Goal: Transaction & Acquisition: Purchase product/service

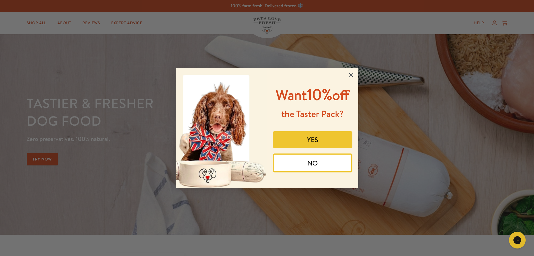
click at [311, 138] on button "YES" at bounding box center [313, 139] width 80 height 17
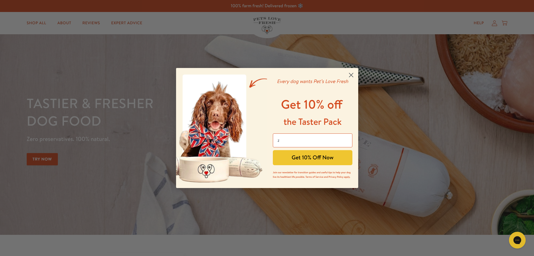
type input "[EMAIL_ADDRESS][DOMAIN_NAME]"
click at [312, 159] on button "Get 10% Off Now" at bounding box center [313, 157] width 80 height 15
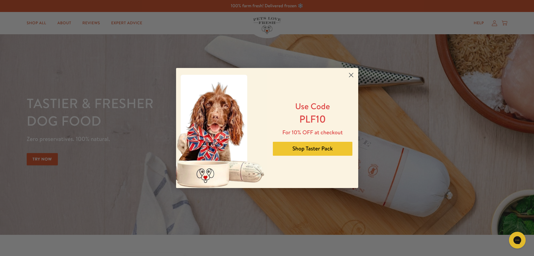
click at [314, 148] on button "Shop Taster Pack" at bounding box center [313, 149] width 80 height 14
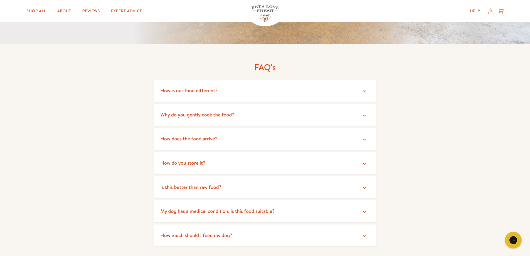
scroll to position [1038, 0]
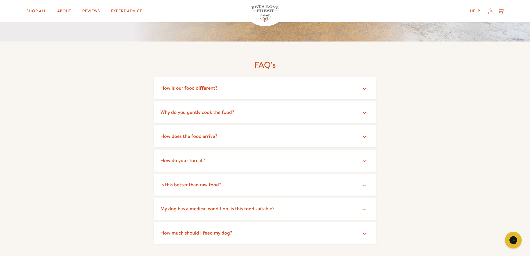
click at [363, 134] on icon at bounding box center [364, 137] width 6 height 6
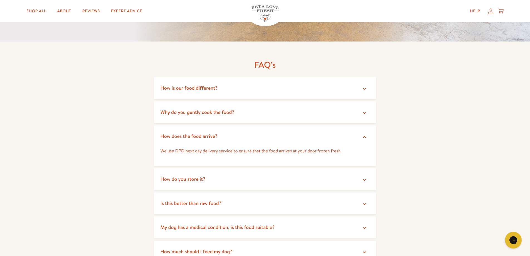
click at [365, 179] on icon at bounding box center [364, 180] width 3 height 2
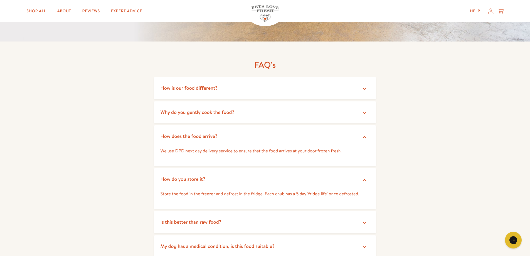
click at [364, 220] on icon at bounding box center [364, 223] width 6 height 6
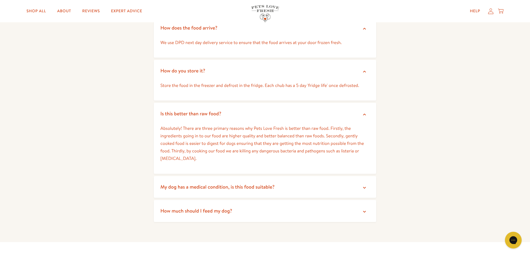
scroll to position [1151, 0]
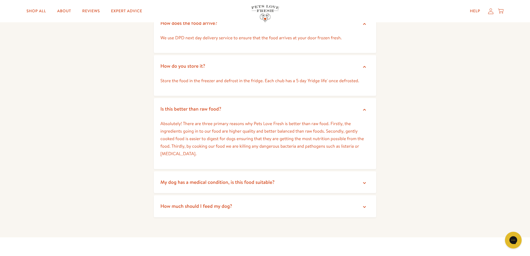
click at [365, 204] on icon at bounding box center [364, 207] width 6 height 6
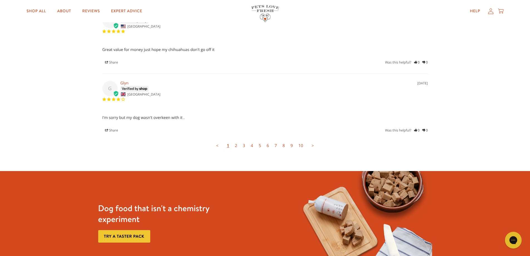
scroll to position [1744, 0]
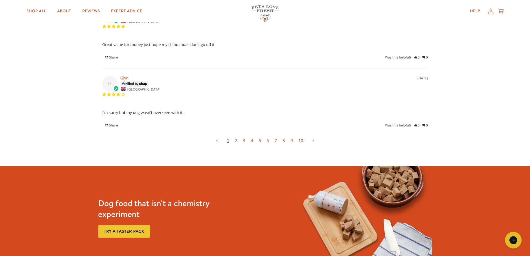
click at [237, 135] on link "2" at bounding box center [236, 140] width 8 height 11
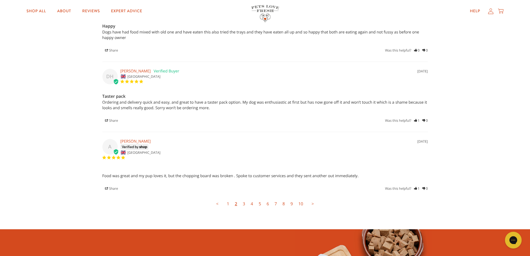
scroll to position [1703, 0]
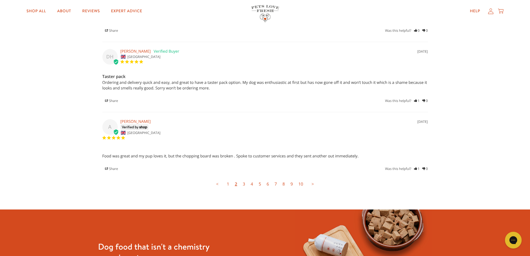
click at [244, 178] on link "3" at bounding box center [244, 183] width 8 height 11
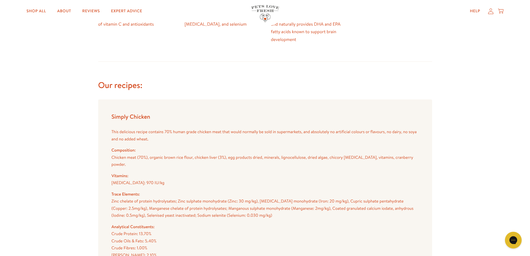
scroll to position [25, 0]
